Goal: Information Seeking & Learning: Find specific fact

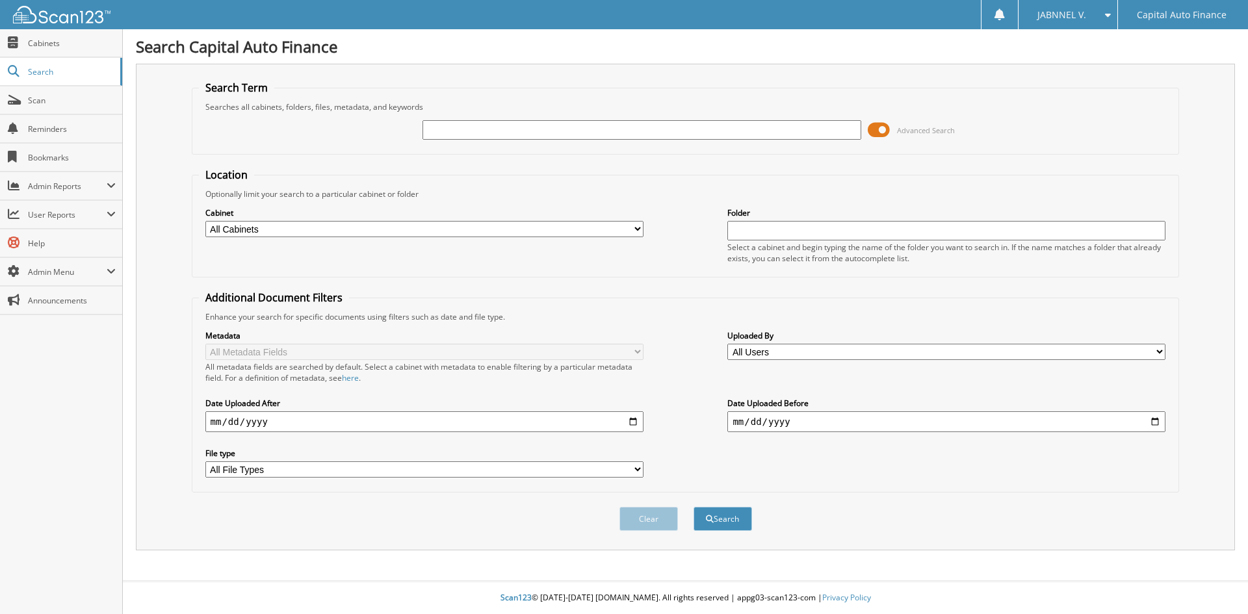
click at [883, 124] on span at bounding box center [879, 130] width 22 height 20
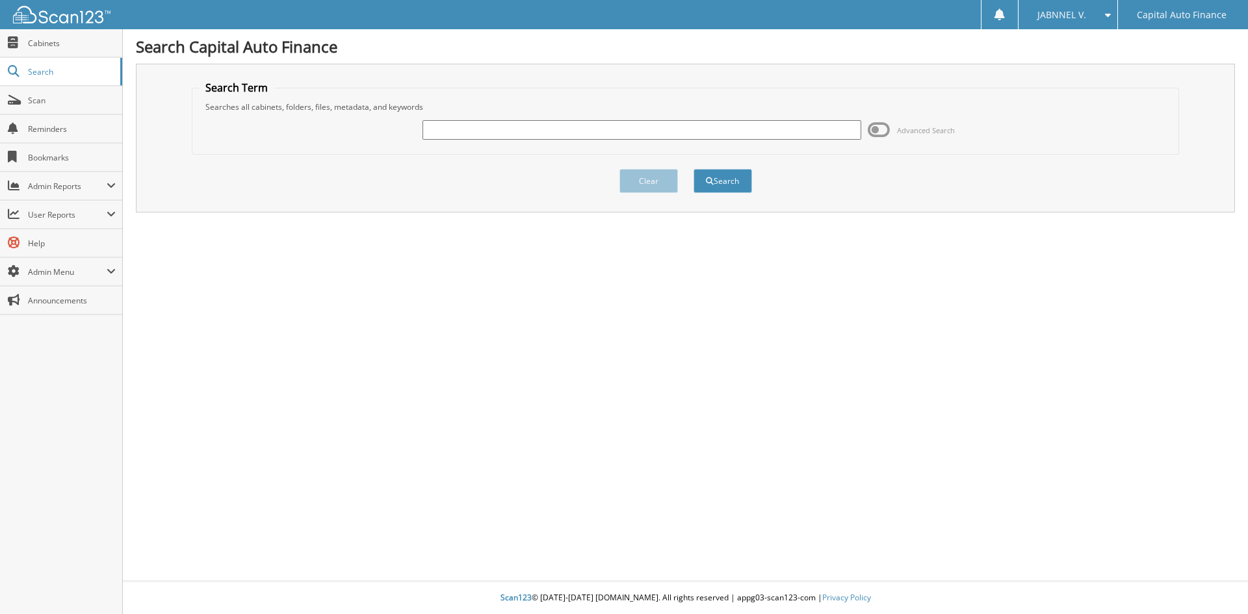
paste input "18396778"
type input "18396778"
click at [712, 183] on span "submit" at bounding box center [710, 182] width 8 height 8
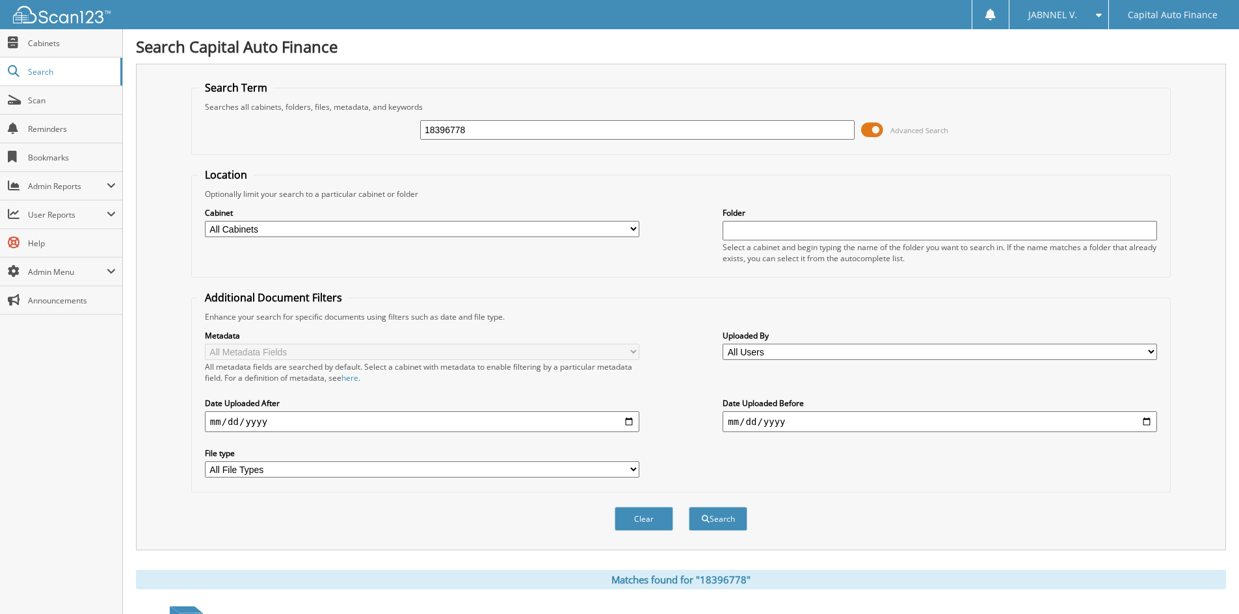
click at [871, 133] on span at bounding box center [872, 130] width 22 height 20
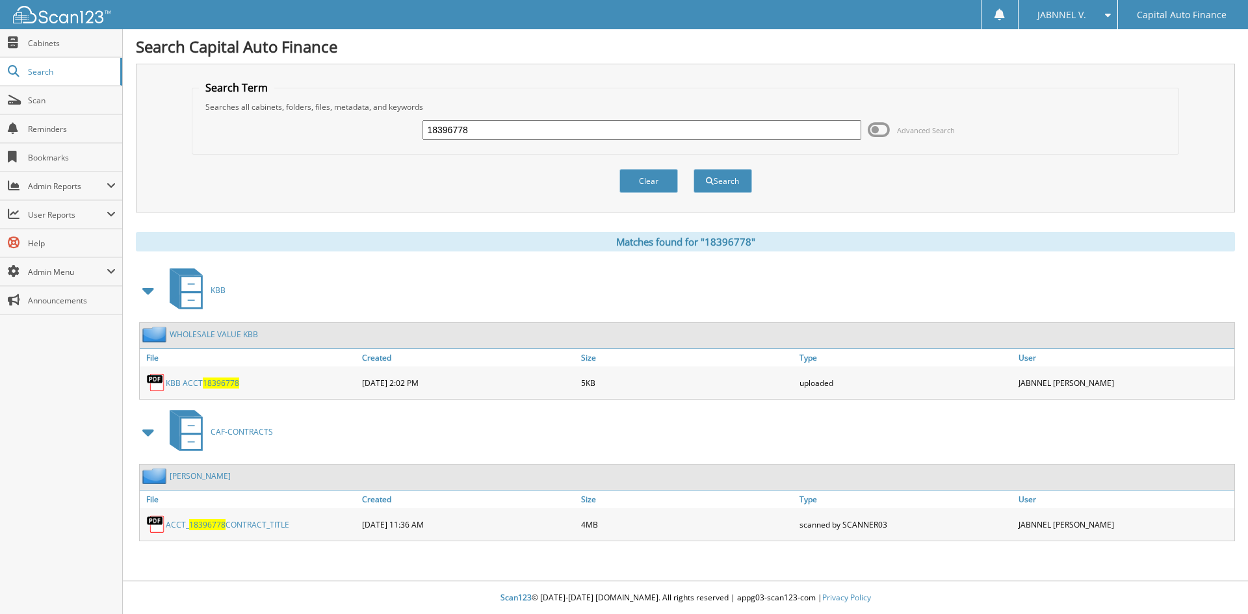
click at [209, 475] on link "[PERSON_NAME]" at bounding box center [200, 476] width 61 height 11
